Goal: Complete application form

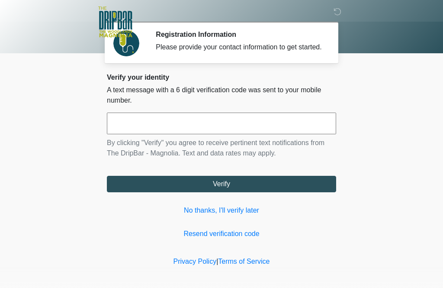
scroll to position [1, 0]
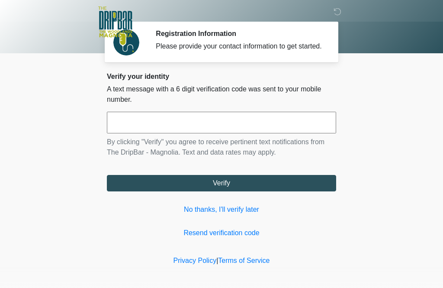
click at [163, 129] on input "text" at bounding box center [221, 123] width 229 height 22
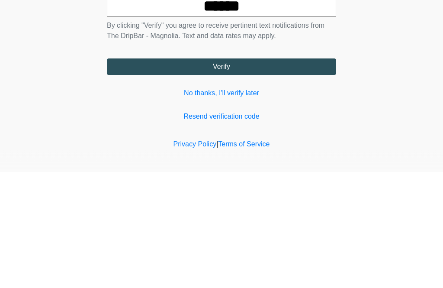
type input "******"
click at [279, 175] on button "Verify" at bounding box center [221, 183] width 229 height 16
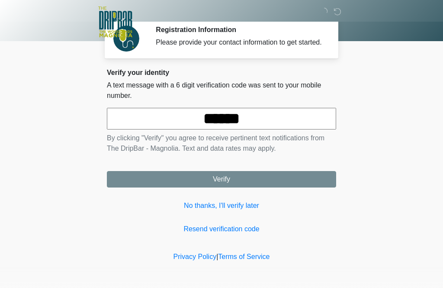
scroll to position [0, 0]
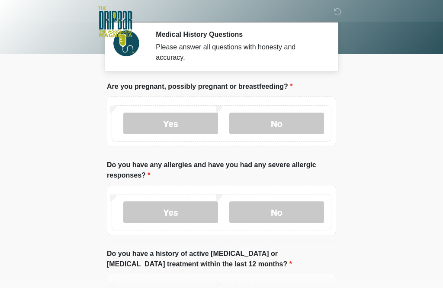
click at [306, 126] on label "No" at bounding box center [276, 123] width 95 height 22
click at [297, 216] on label "No" at bounding box center [276, 212] width 95 height 22
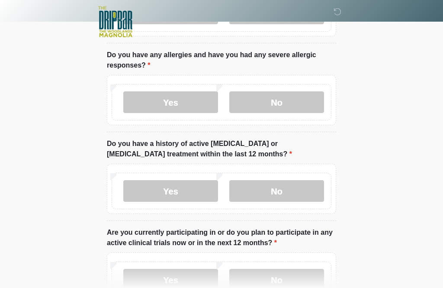
scroll to position [115, 0]
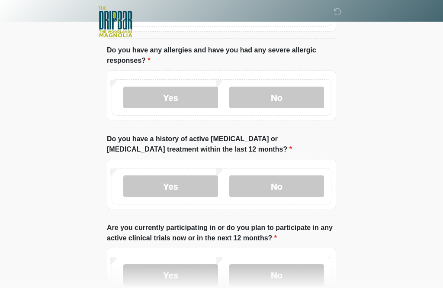
click at [305, 188] on label "No" at bounding box center [276, 186] width 95 height 22
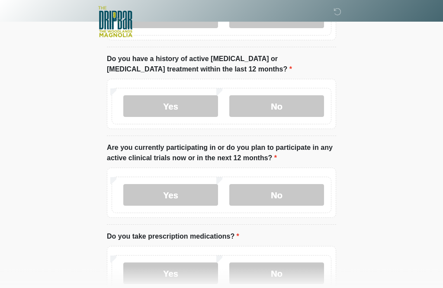
scroll to position [196, 0]
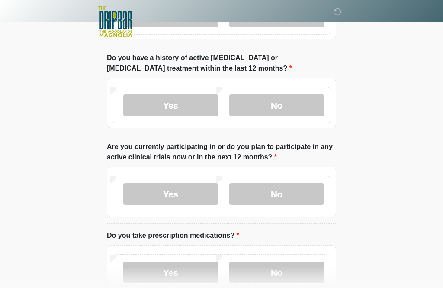
click at [298, 193] on label "No" at bounding box center [276, 194] width 95 height 22
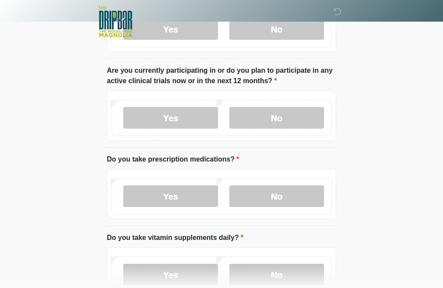
click at [184, 196] on label "Yes" at bounding box center [170, 197] width 95 height 22
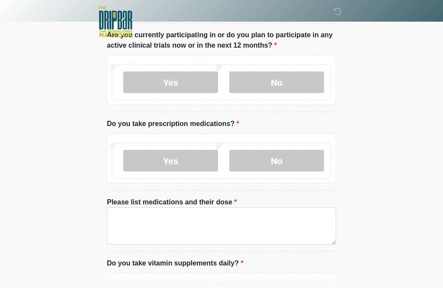
scroll to position [317, 0]
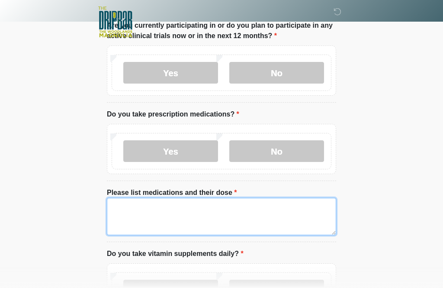
click at [144, 209] on textarea "Please list medications and their dose" at bounding box center [221, 216] width 229 height 37
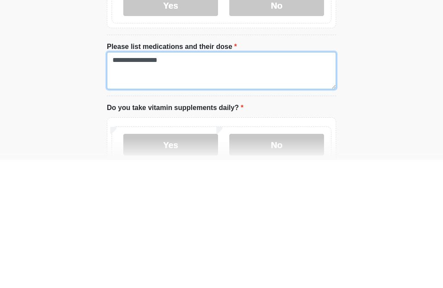
scroll to position [344, 0]
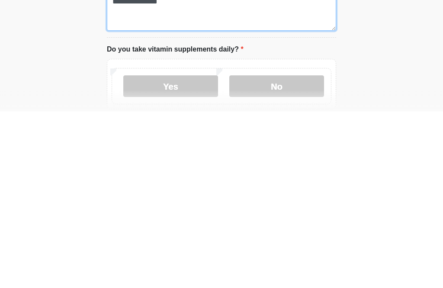
type textarea "**********"
click at [188, 252] on label "Yes" at bounding box center [170, 263] width 95 height 22
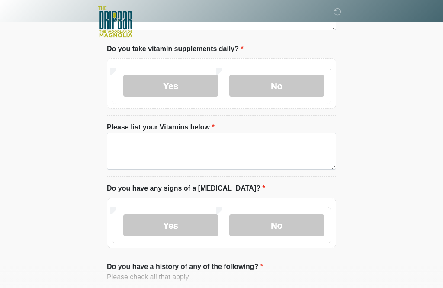
click at [279, 82] on label "No" at bounding box center [276, 86] width 95 height 22
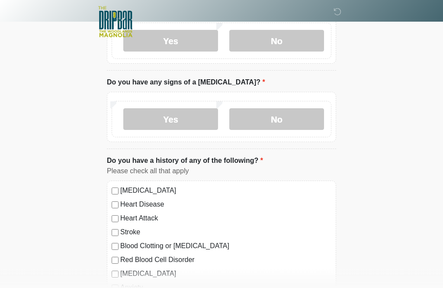
click at [293, 114] on label "No" at bounding box center [276, 120] width 95 height 22
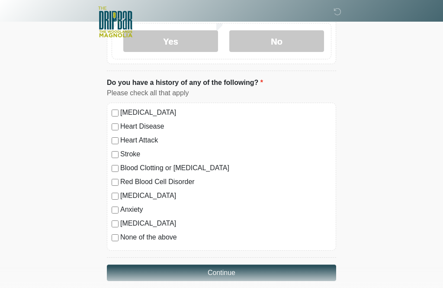
scroll to position [654, 0]
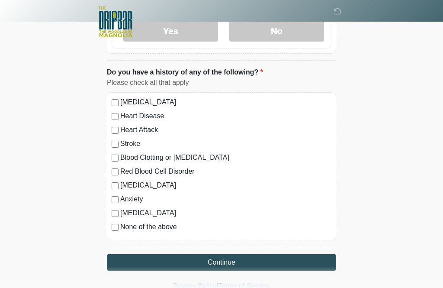
click at [260, 261] on button "Continue" at bounding box center [221, 262] width 229 height 16
click at [115, 232] on div "[MEDICAL_DATA] Heart Disease Heart Attack Stroke Blood Clotting or [MEDICAL_DAT…" at bounding box center [221, 166] width 229 height 148
click at [224, 259] on button "Continue" at bounding box center [221, 262] width 229 height 16
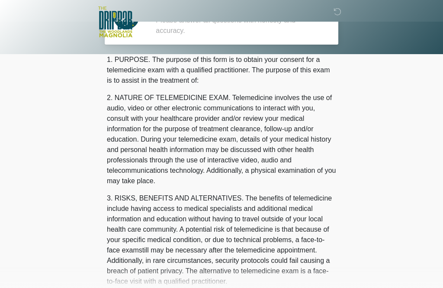
scroll to position [0, 0]
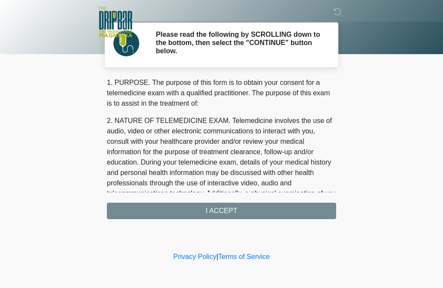
click at [255, 211] on div "1. PURPOSE. The purpose of this form is to obtain your consent for a telemedici…" at bounding box center [221, 147] width 229 height 141
click at [276, 209] on div "1. PURPOSE. The purpose of this form is to obtain your consent for a telemedici…" at bounding box center [221, 147] width 229 height 141
click at [237, 218] on div "1. PURPOSE. The purpose of this form is to obtain your consent for a telemedici…" at bounding box center [221, 147] width 229 height 141
click at [236, 218] on div "1. PURPOSE. The purpose of this form is to obtain your consent for a telemedici…" at bounding box center [221, 147] width 229 height 141
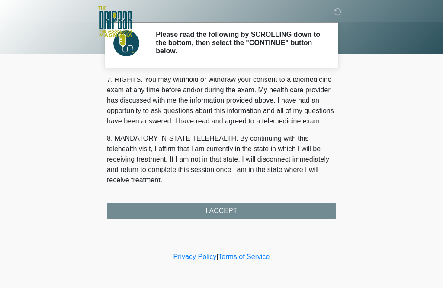
click at [226, 209] on button "I ACCEPT" at bounding box center [221, 210] width 229 height 16
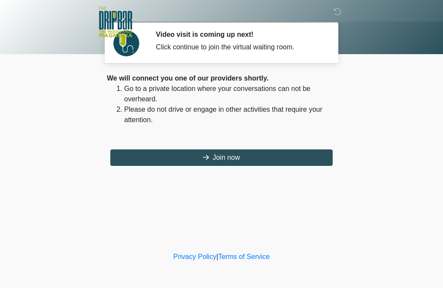
click at [212, 162] on button "Join now" at bounding box center [221, 157] width 222 height 16
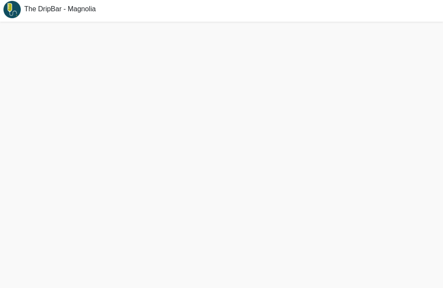
scroll to position [3, 0]
